Goal: Task Accomplishment & Management: Manage account settings

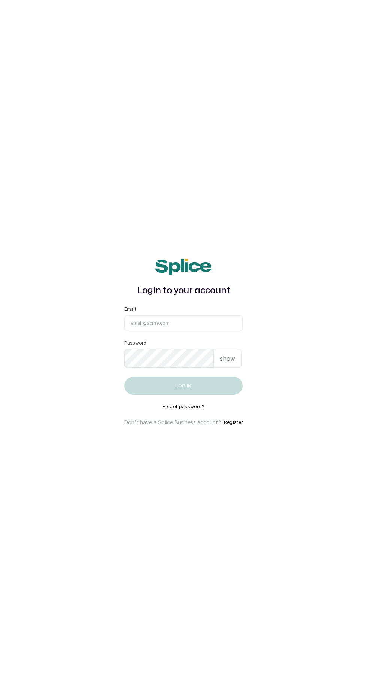
scroll to position [0, 0]
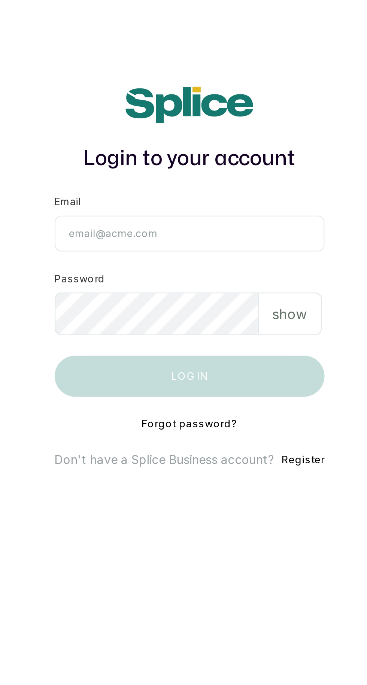
click at [172, 331] on input "Email" at bounding box center [183, 324] width 118 height 16
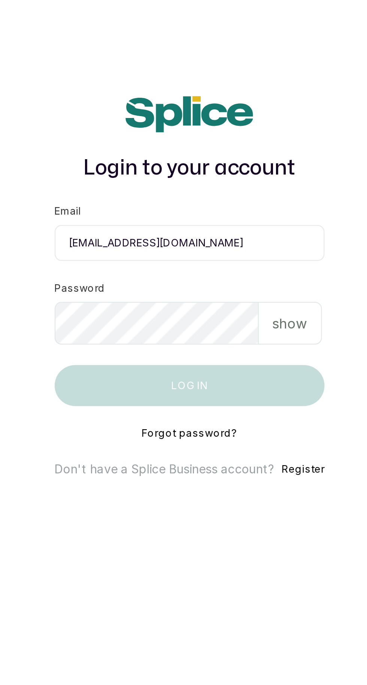
scroll to position [4, 0]
type input "[EMAIL_ADDRESS][DOMAIN_NAME]"
click at [202, 365] on div "Password show" at bounding box center [183, 354] width 118 height 28
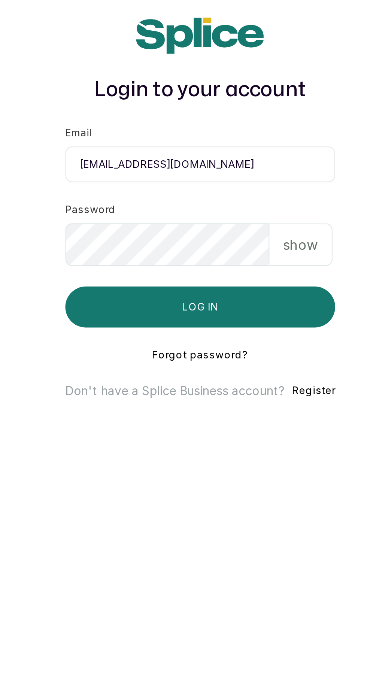
click at [233, 363] on p "show" at bounding box center [227, 358] width 15 height 9
click at [231, 363] on p "hide" at bounding box center [229, 358] width 12 height 9
click at [230, 363] on p "show" at bounding box center [227, 358] width 15 height 9
click at [212, 395] on button "Log in" at bounding box center [183, 386] width 118 height 18
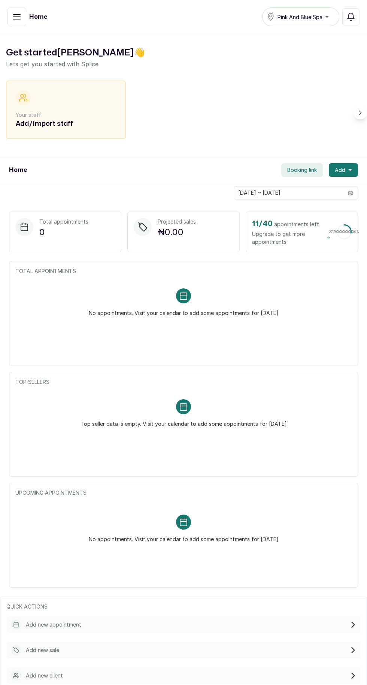
click at [17, 17] on icon "button" at bounding box center [16, 17] width 7 height 4
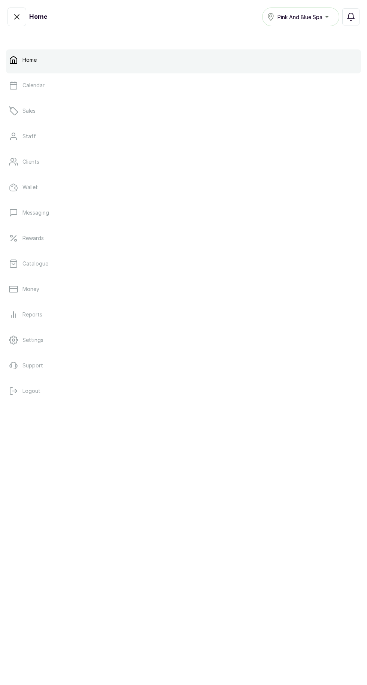
click at [18, 280] on link "Money" at bounding box center [183, 289] width 355 height 21
